Goal: Task Accomplishment & Management: Use online tool/utility

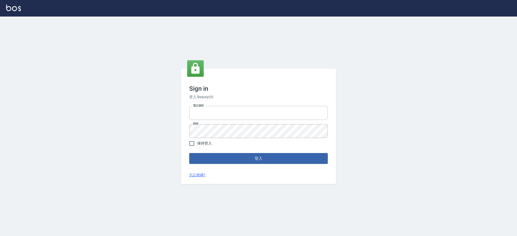
type input "0229521268"
click at [287, 154] on button "登入" at bounding box center [258, 158] width 139 height 11
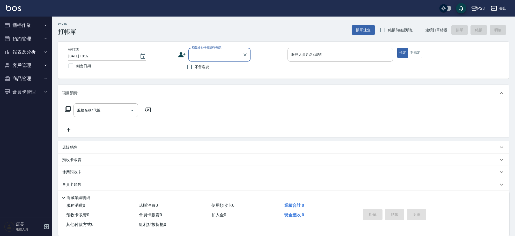
click at [34, 30] on button "櫃檯作業" at bounding box center [26, 25] width 48 height 13
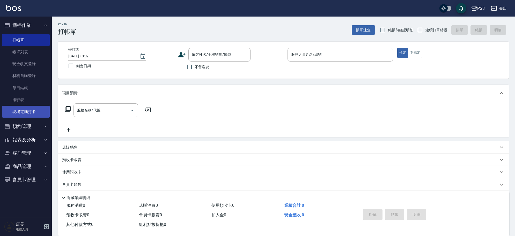
click at [29, 116] on link "現場電腦打卡" at bounding box center [26, 112] width 48 height 12
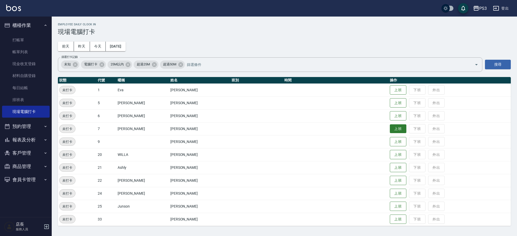
click at [390, 127] on button "上班" at bounding box center [398, 128] width 17 height 9
